Goal: Find specific page/section: Find specific page/section

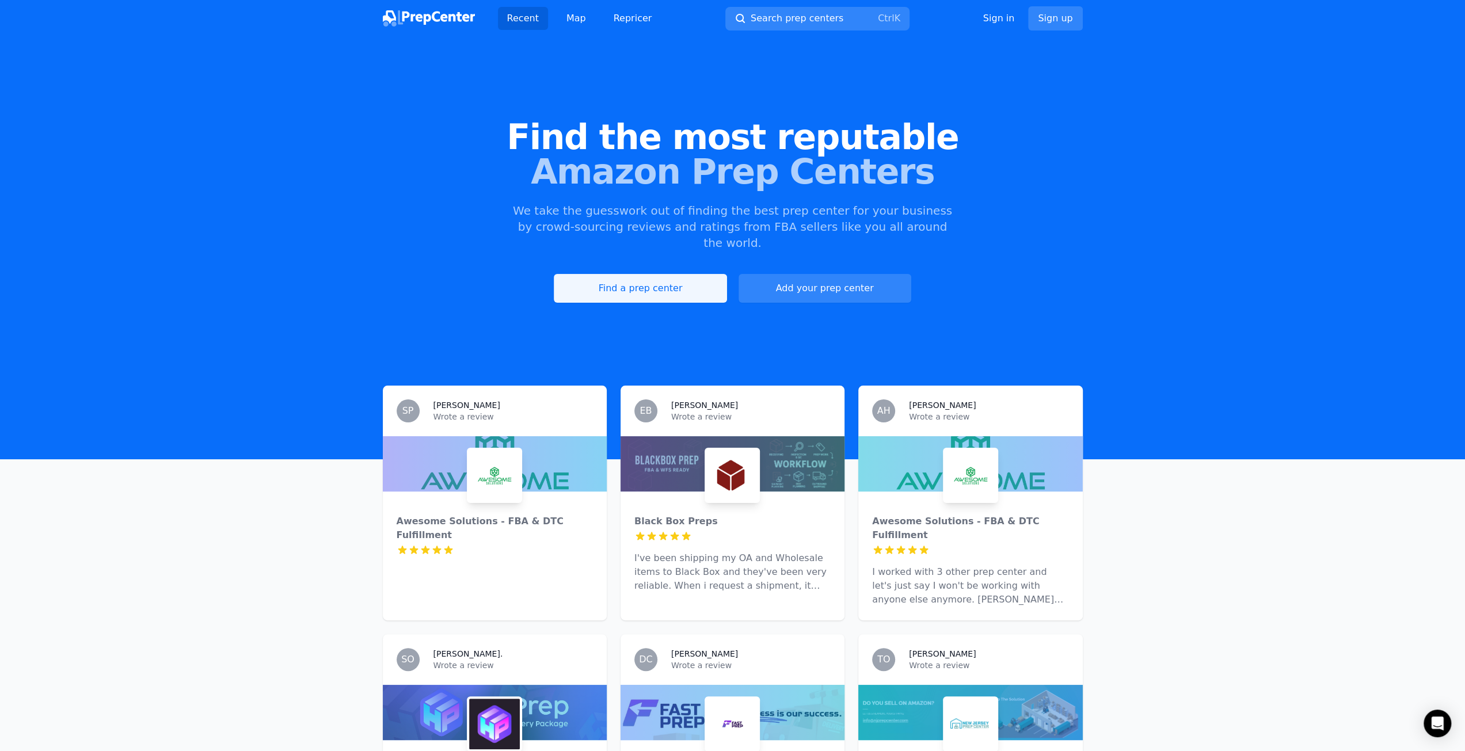
click at [658, 274] on link "Find a prep center" at bounding box center [640, 288] width 173 height 29
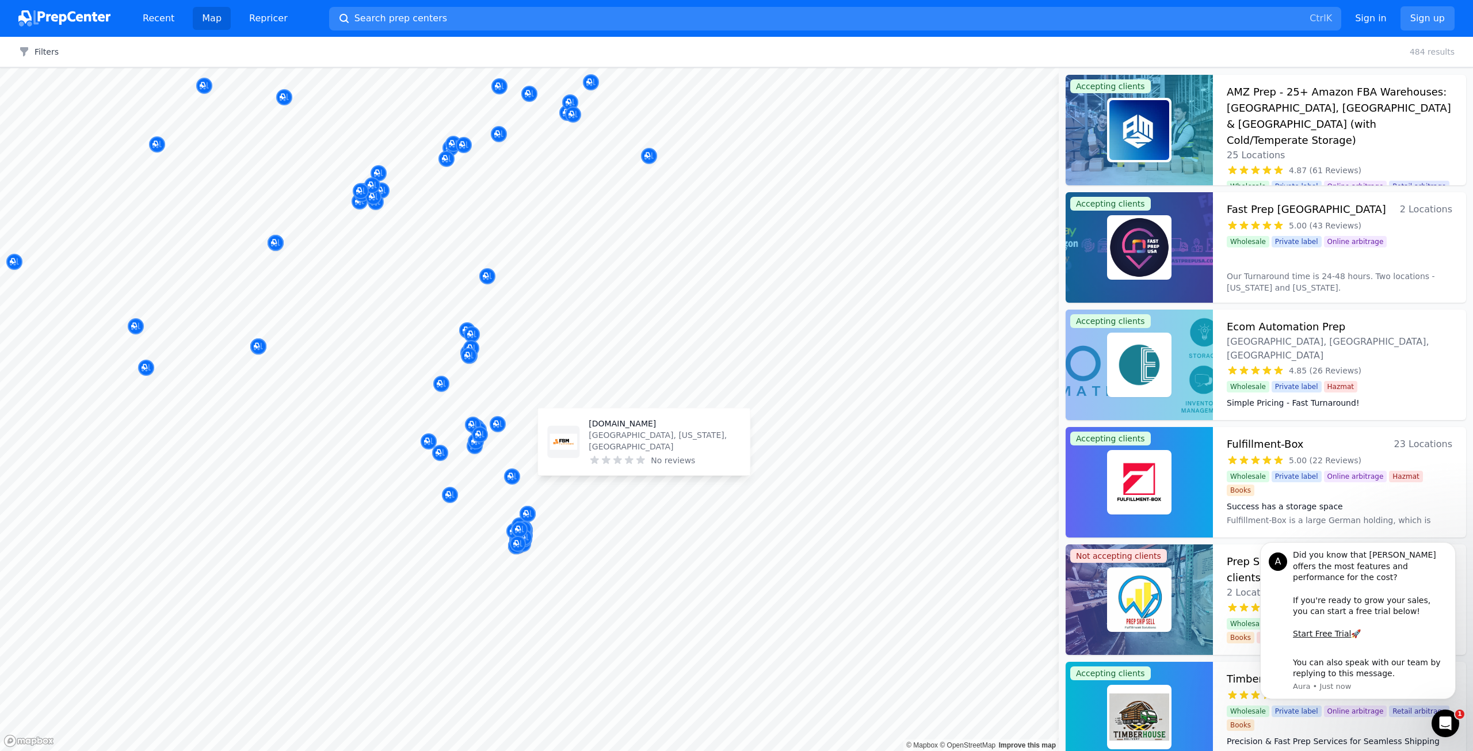
click at [687, 344] on body "Recent Map Repricer Search prep centers Ctrl K Open main menu Sign in Sign up F…" at bounding box center [736, 375] width 1473 height 751
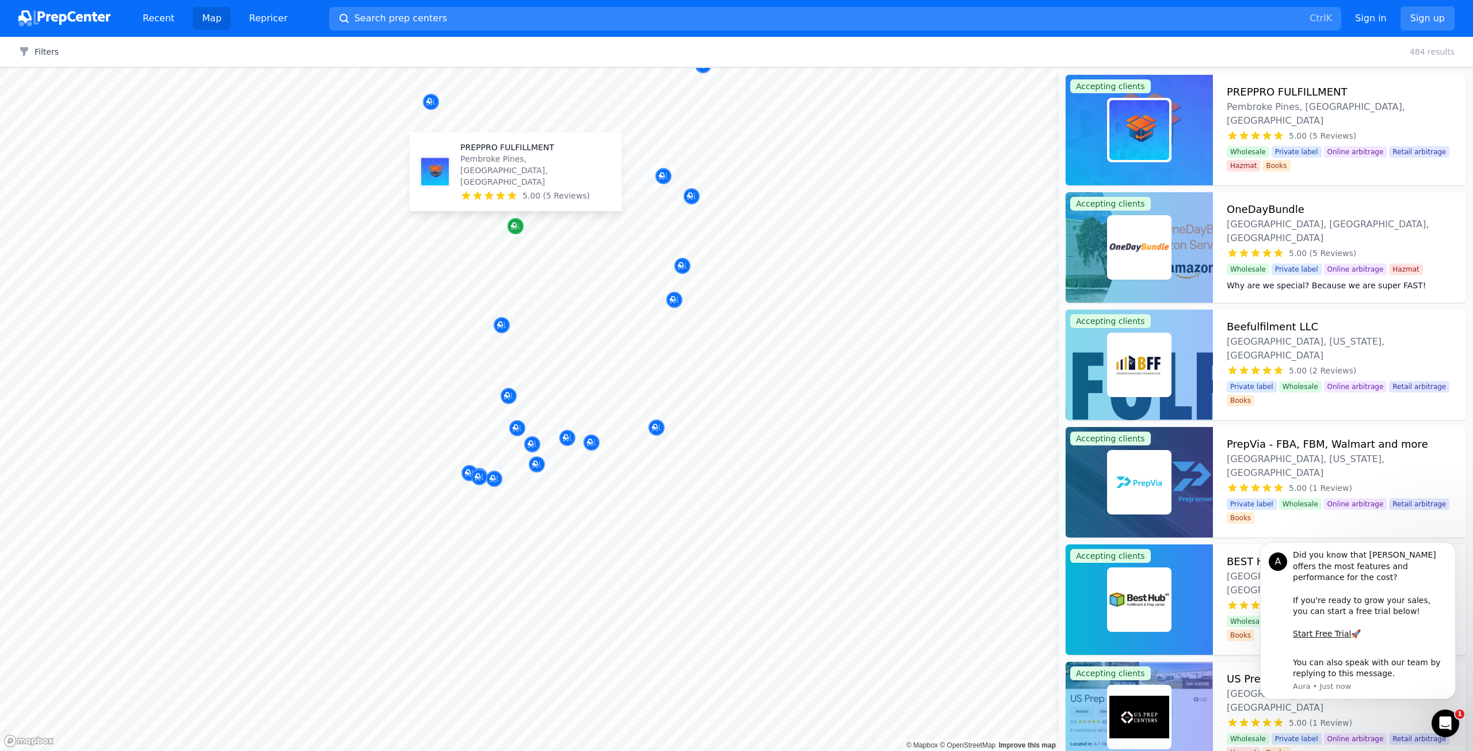
click at [516, 229] on icon "Map marker" at bounding box center [515, 226] width 9 height 7
click at [513, 178] on p "Pembroke Pines, [GEOGRAPHIC_DATA], [GEOGRAPHIC_DATA]" at bounding box center [536, 170] width 152 height 35
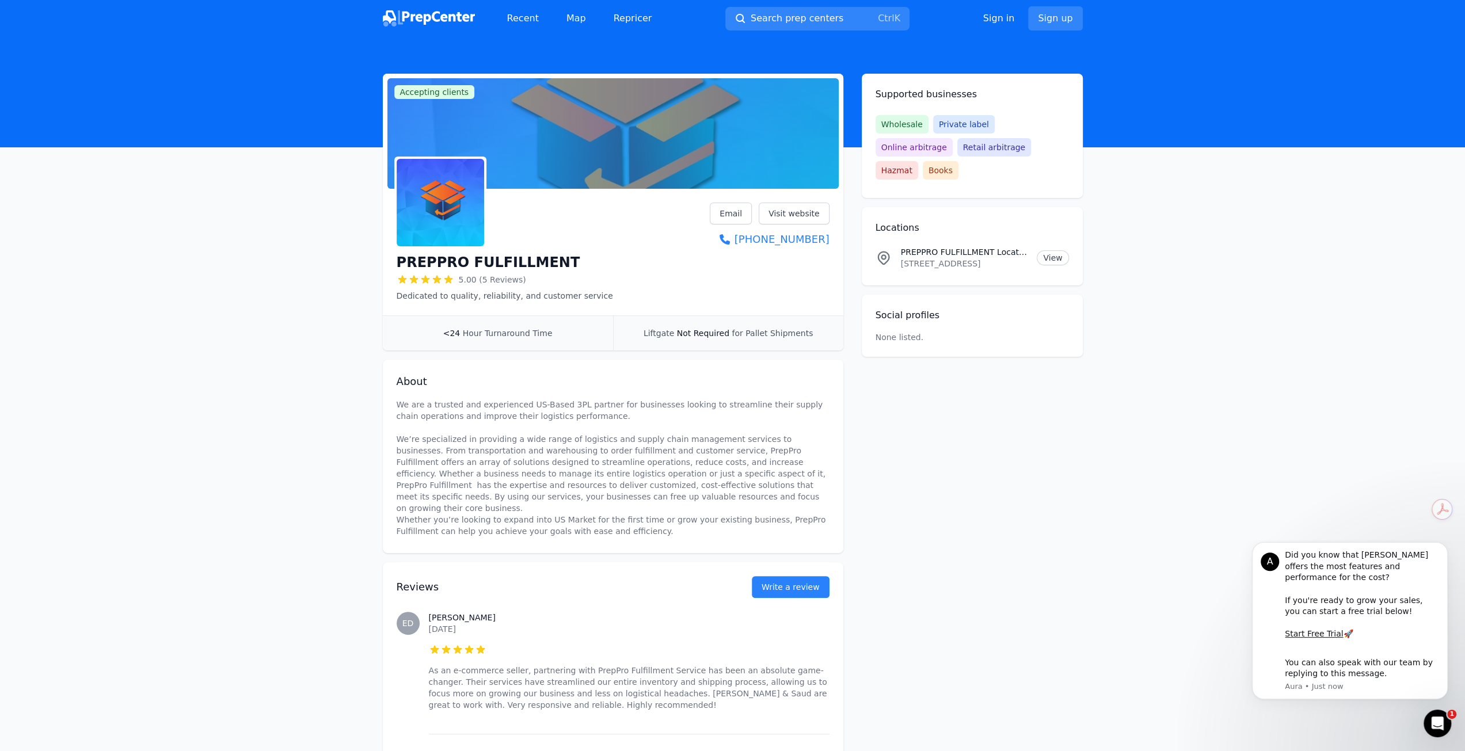
click at [446, 218] on img at bounding box center [440, 202] width 87 height 87
click at [808, 218] on link "Visit website" at bounding box center [794, 214] width 71 height 22
